Goal: Transaction & Acquisition: Download file/media

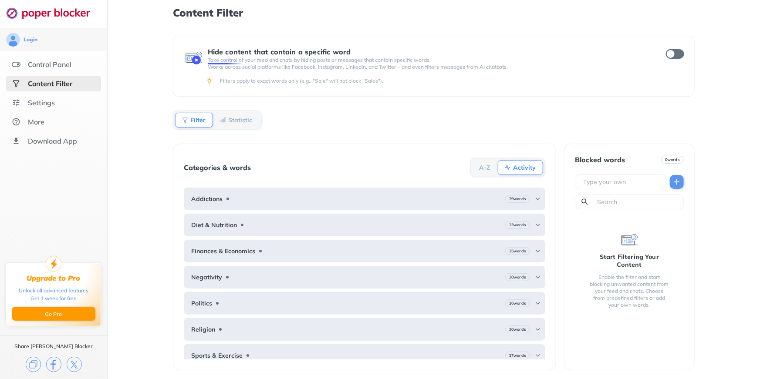
click at [222, 63] on p "Take control of your feed and chats by hiding posts or messages that contain sp…" at bounding box center [429, 60] width 442 height 7
click at [741, 61] on div "Content Filter Hide content that contain a specific word Take control of your f…" at bounding box center [434, 189] width 652 height 379
click at [693, 55] on div "Hide content that contain a specific word Take control of your feed and chats b…" at bounding box center [434, 66] width 522 height 61
click at [679, 55] on input "checkbox" at bounding box center [675, 54] width 18 height 10
click at [677, 55] on input "checkbox" at bounding box center [675, 54] width 18 height 10
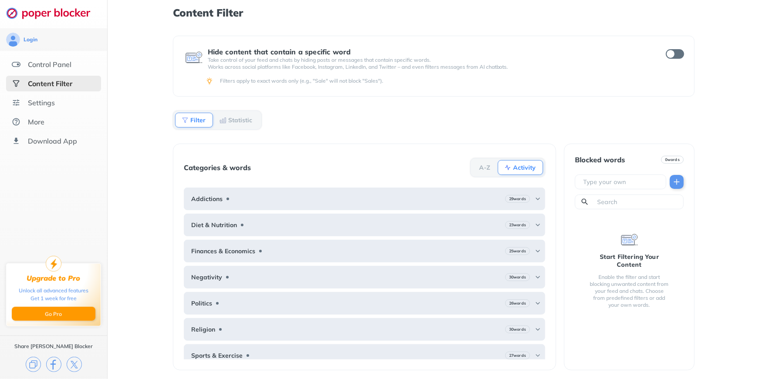
click at [673, 55] on input "checkbox" at bounding box center [675, 54] width 18 height 10
click at [671, 68] on div "Hide content that contain a specific word Take control of your feed and chats b…" at bounding box center [433, 59] width 497 height 23
click at [673, 52] on input "checkbox" at bounding box center [675, 54] width 18 height 10
click at [494, 153] on div "Categories & words A-Z Activity Addictions 29 words Diet & Nutrition 23 words F…" at bounding box center [364, 257] width 383 height 227
click at [643, 183] on input "text" at bounding box center [622, 182] width 80 height 9
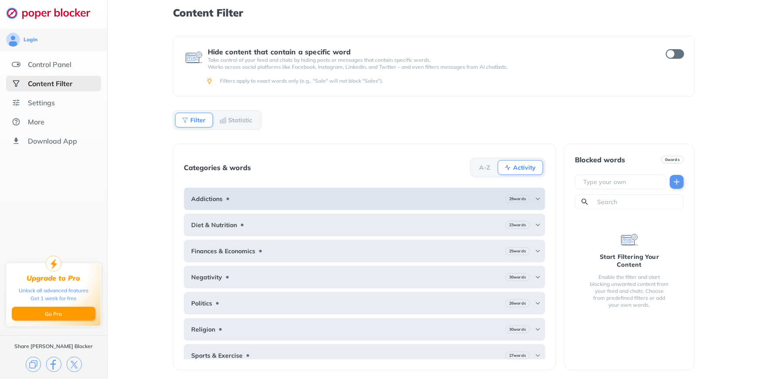
click at [534, 198] on img at bounding box center [537, 199] width 7 height 7
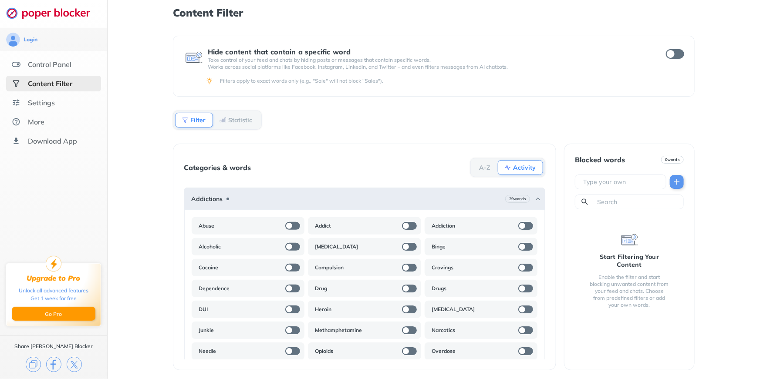
click at [487, 162] on div "A-Z" at bounding box center [484, 168] width 25 height 14
click at [53, 122] on div "More" at bounding box center [53, 122] width 95 height 16
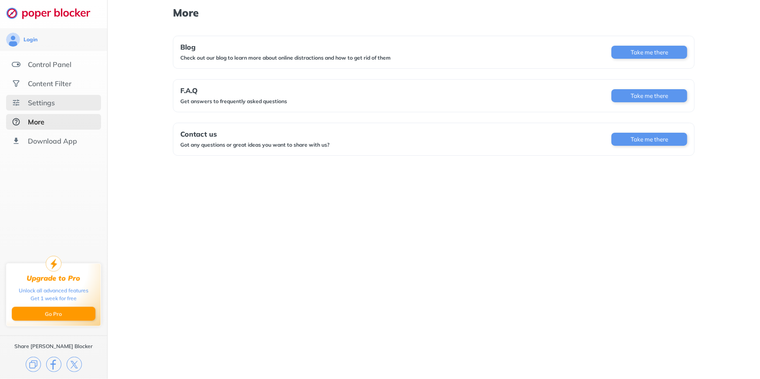
click at [59, 98] on div "Settings" at bounding box center [53, 103] width 95 height 16
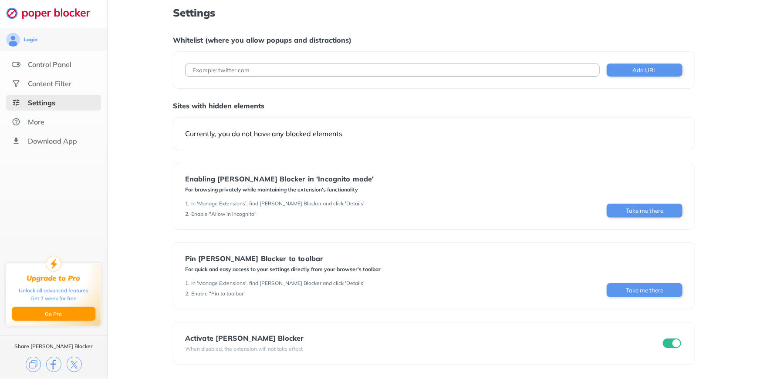
click at [403, 161] on div "Settings Whitelist (where you allow popups and distractions) Add URL Sites with…" at bounding box center [434, 186] width 522 height 358
click at [67, 82] on div "Content Filter" at bounding box center [50, 83] width 44 height 9
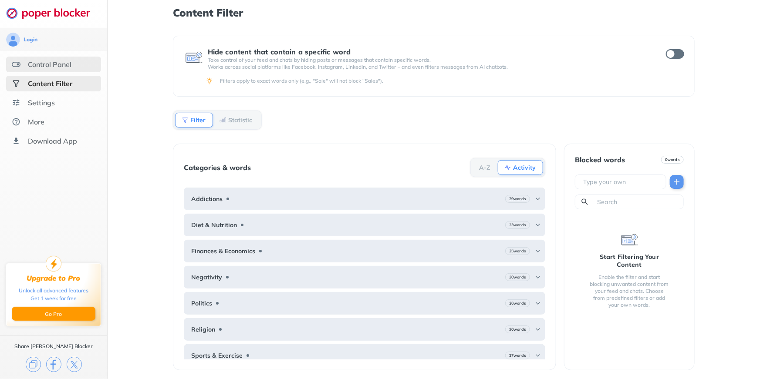
click at [79, 62] on div "Control Panel" at bounding box center [53, 65] width 95 height 16
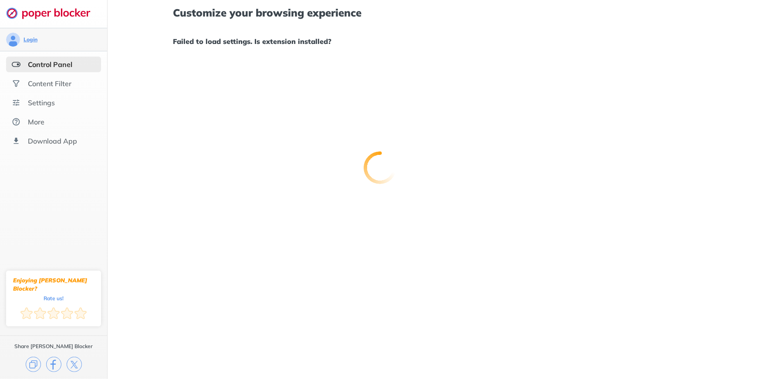
click at [25, 37] on div at bounding box center [380, 189] width 760 height 379
click at [26, 36] on div "[EMAIL_ADDRESS][DOMAIN_NAME]" at bounding box center [53, 40] width 95 height 14
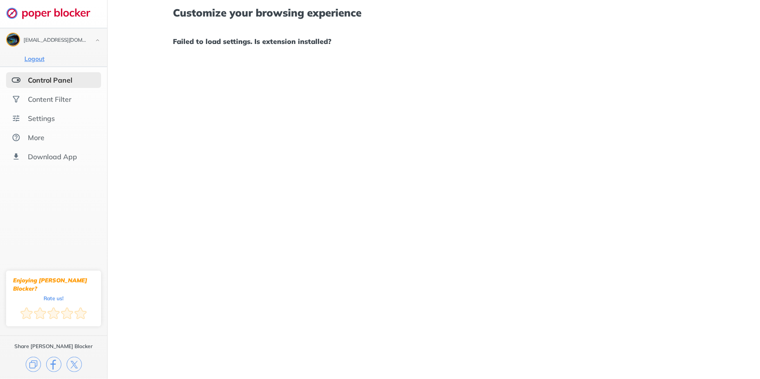
click at [46, 57] on button "Logout" at bounding box center [34, 58] width 25 height 9
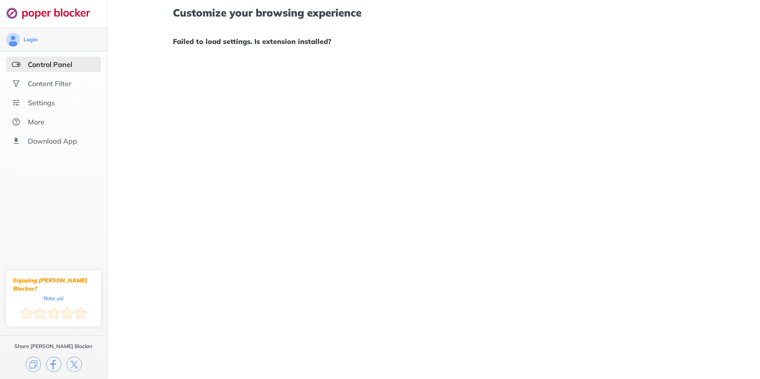
click at [56, 39] on div "Login" at bounding box center [53, 40] width 95 height 14
click at [68, 124] on div "More" at bounding box center [53, 122] width 95 height 16
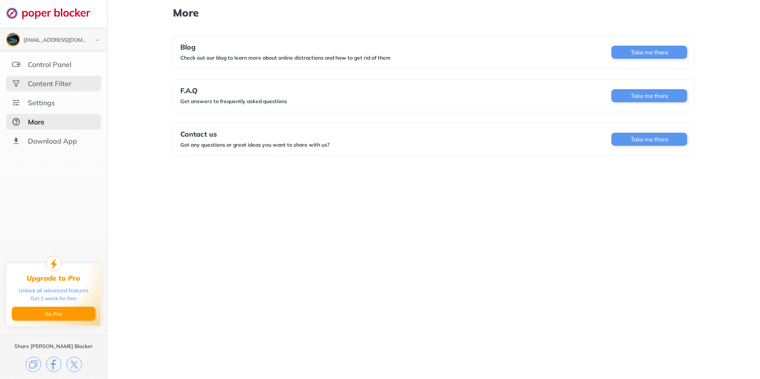
click at [74, 88] on div "Content Filter" at bounding box center [53, 84] width 95 height 16
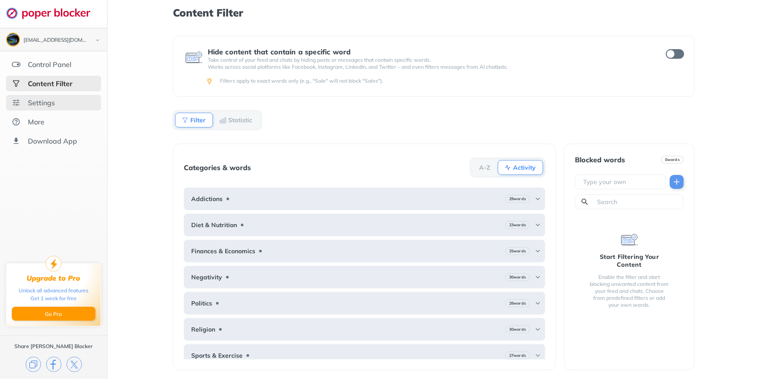
click at [58, 104] on div "Settings" at bounding box center [53, 103] width 95 height 16
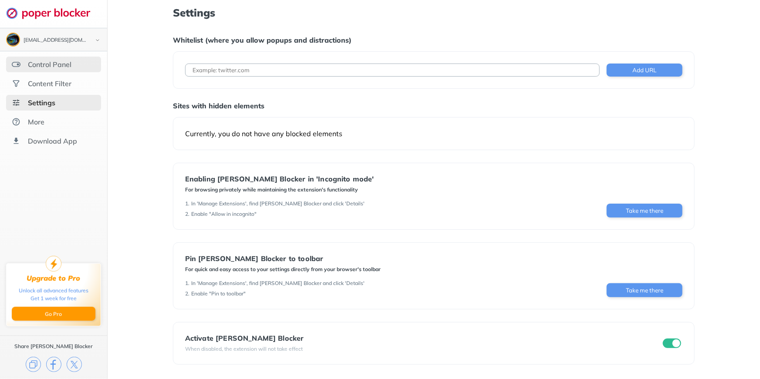
click at [80, 70] on div "Control Panel" at bounding box center [53, 65] width 95 height 16
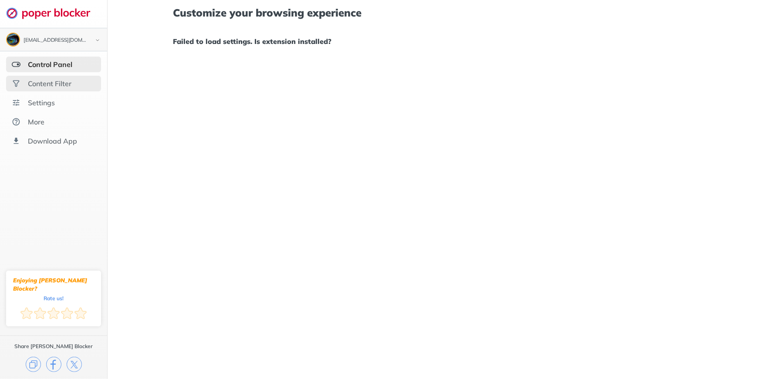
click at [76, 81] on div "Content Filter" at bounding box center [53, 84] width 95 height 16
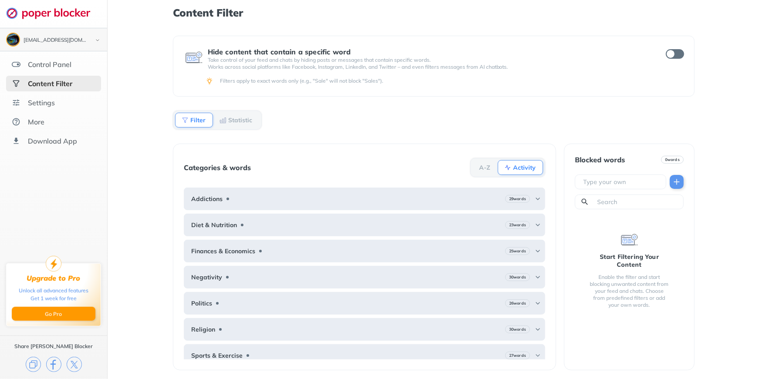
click at [74, 94] on ul "Control Panel Content Filter Settings More Download App" at bounding box center [53, 103] width 107 height 92
click at [73, 98] on div "Settings" at bounding box center [53, 103] width 95 height 16
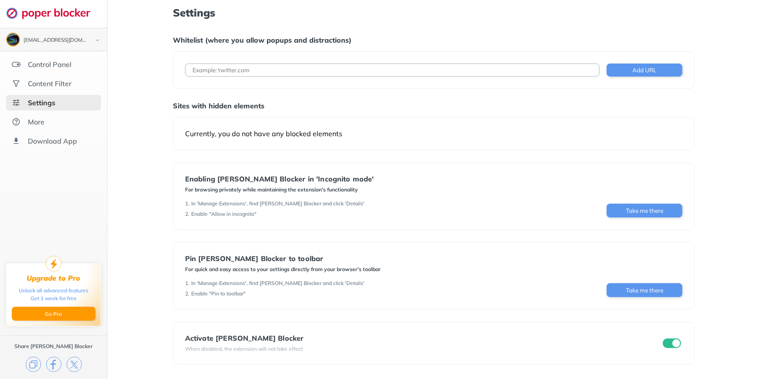
click at [69, 112] on ul "Control Panel Content Filter Settings More Download App" at bounding box center [53, 103] width 107 height 92
click at [59, 134] on div "Download App" at bounding box center [53, 141] width 95 height 16
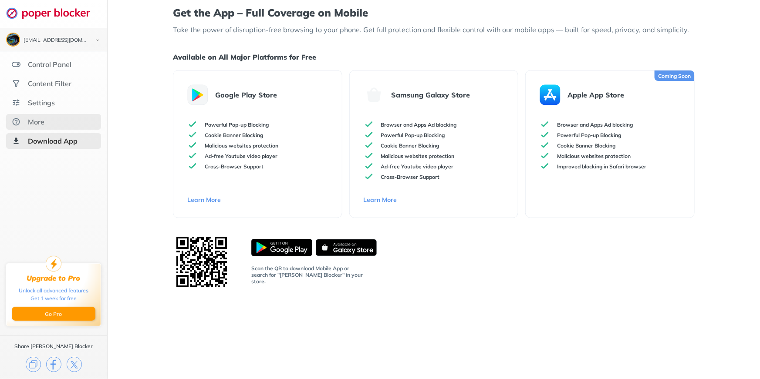
click at [57, 123] on div "More" at bounding box center [53, 122] width 95 height 16
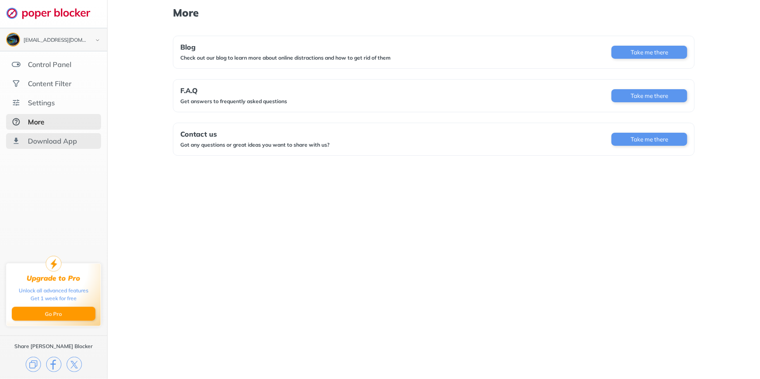
click at [59, 136] on div "Download App" at bounding box center [53, 141] width 95 height 16
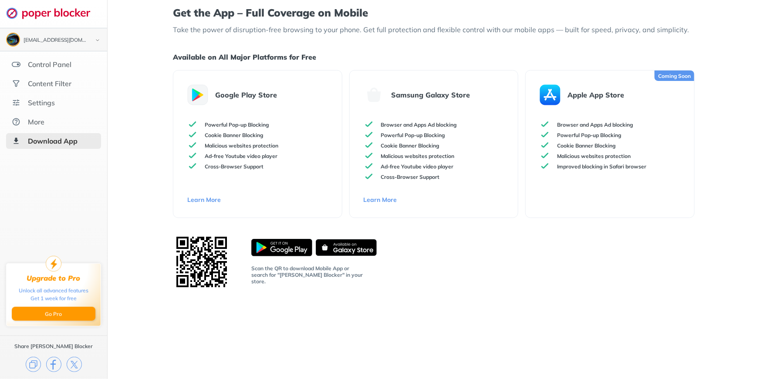
click at [263, 254] on img at bounding box center [281, 247] width 61 height 17
click at [334, 252] on img at bounding box center [346, 247] width 61 height 17
